Goal: Task Accomplishment & Management: Use online tool/utility

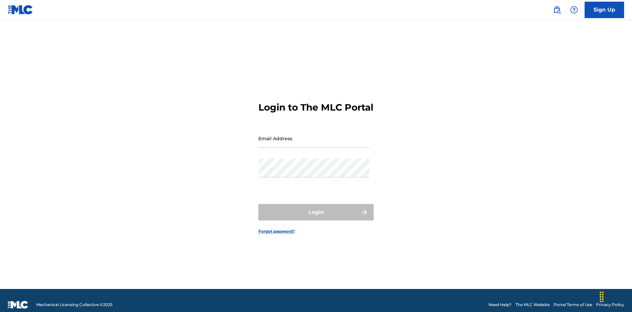
scroll to position [9, 0]
click at [314, 135] on input "Email Address" at bounding box center [313, 138] width 111 height 19
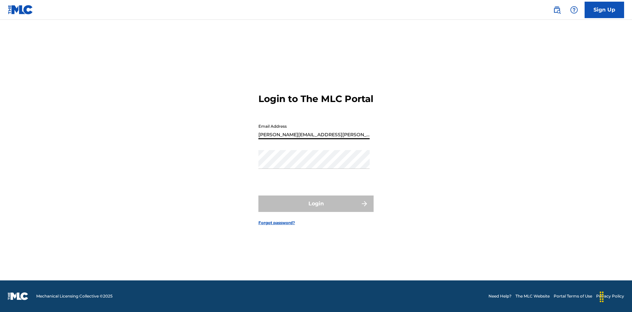
type input "[PERSON_NAME][EMAIL_ADDRESS][PERSON_NAME][DOMAIN_NAME]"
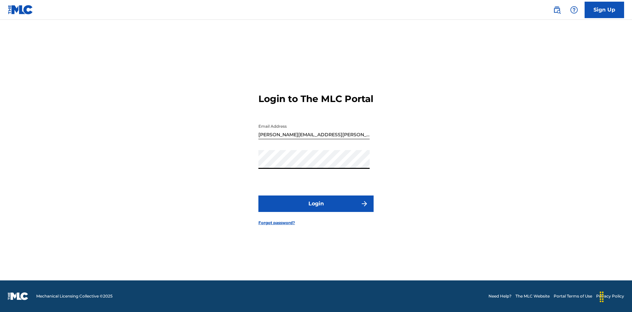
click at [316, 209] on button "Login" at bounding box center [315, 204] width 115 height 16
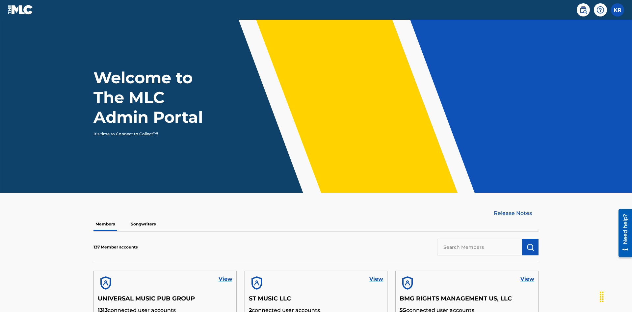
click at [480, 239] on input "text" at bounding box center [479, 247] width 85 height 16
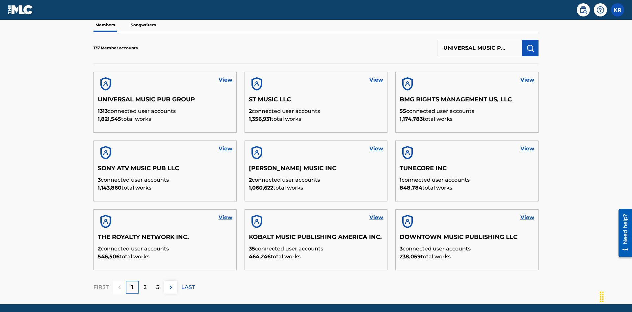
type input "UNIVERSAL MUSIC PUB GROUP"
click at [531, 44] on img "submit" at bounding box center [531, 48] width 8 height 8
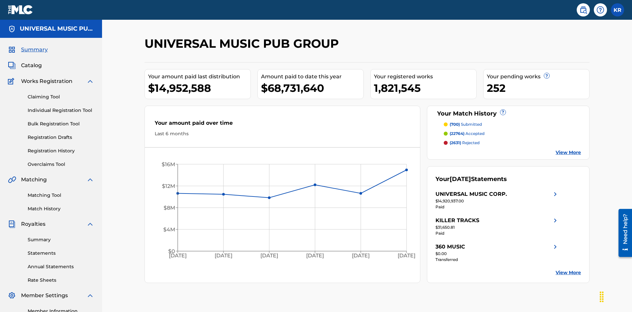
click at [61, 107] on link "Individual Registration Tool" at bounding box center [61, 110] width 67 height 7
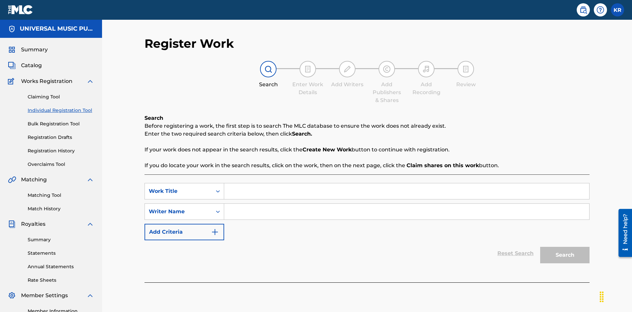
click at [407, 183] on input "Search Form" at bounding box center [406, 191] width 365 height 16
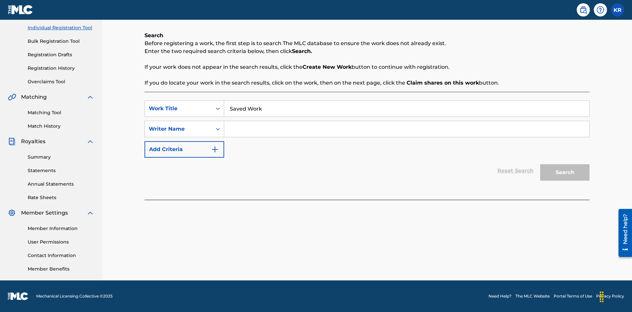
type input "Saved Work"
click at [407, 129] on input "Search Form" at bounding box center [406, 129] width 365 height 16
type input "Test Name"
